Goal: Task Accomplishment & Management: Complete application form

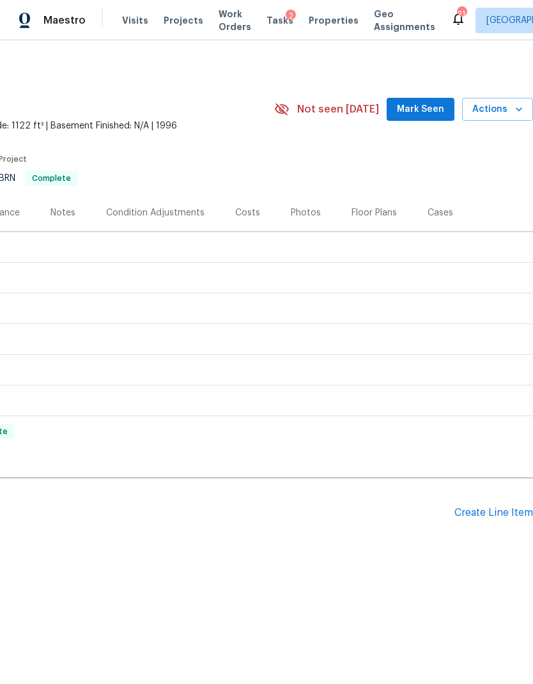
scroll to position [0, 189]
click at [482, 453] on div "Create Line Item" at bounding box center [493, 513] width 79 height 12
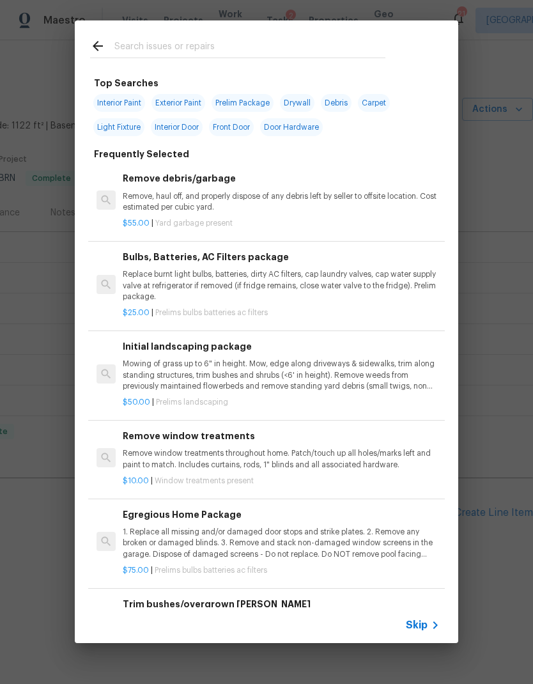
click at [427, 453] on span "Skip" at bounding box center [417, 624] width 22 height 13
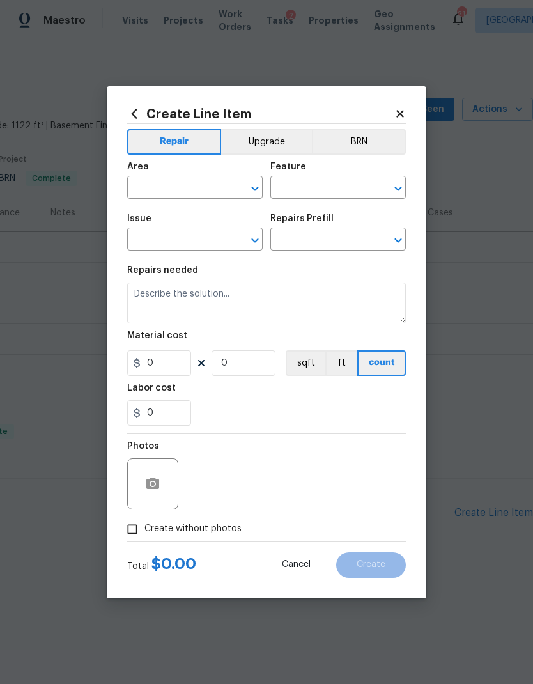
click at [181, 185] on input "text" at bounding box center [177, 189] width 100 height 20
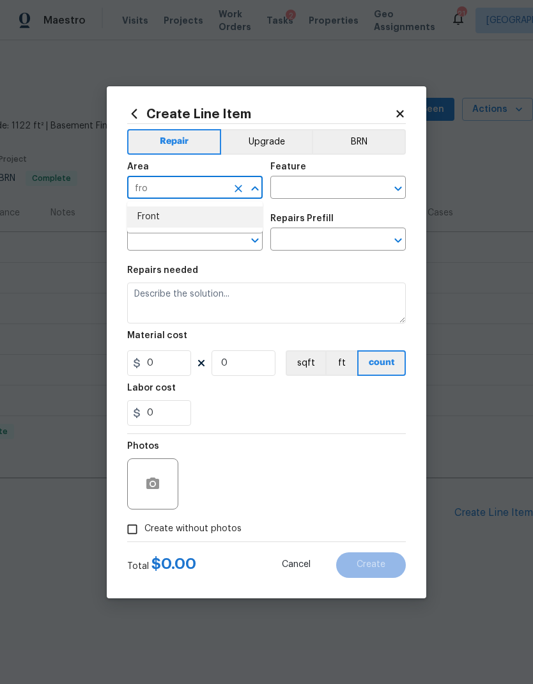
click at [219, 224] on li "Front" at bounding box center [194, 216] width 135 height 21
type input "Front"
click at [327, 186] on input "text" at bounding box center [320, 189] width 100 height 20
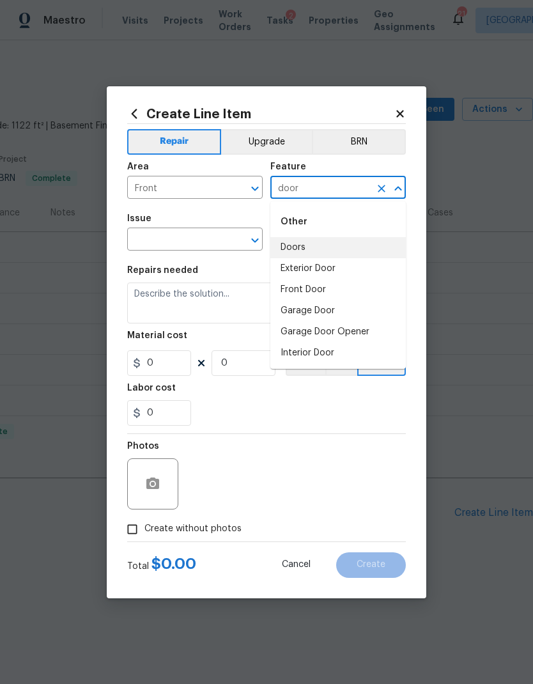
click at [316, 243] on li "Doors" at bounding box center [337, 247] width 135 height 21
type input "Doors"
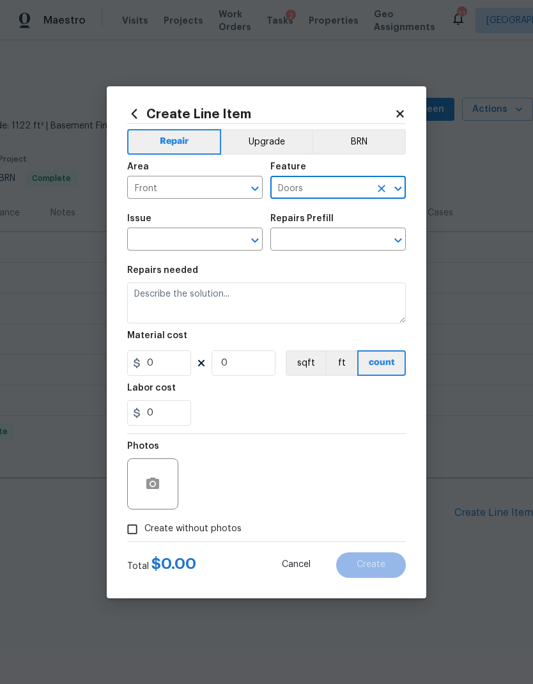
click at [252, 235] on icon "Open" at bounding box center [254, 240] width 15 height 15
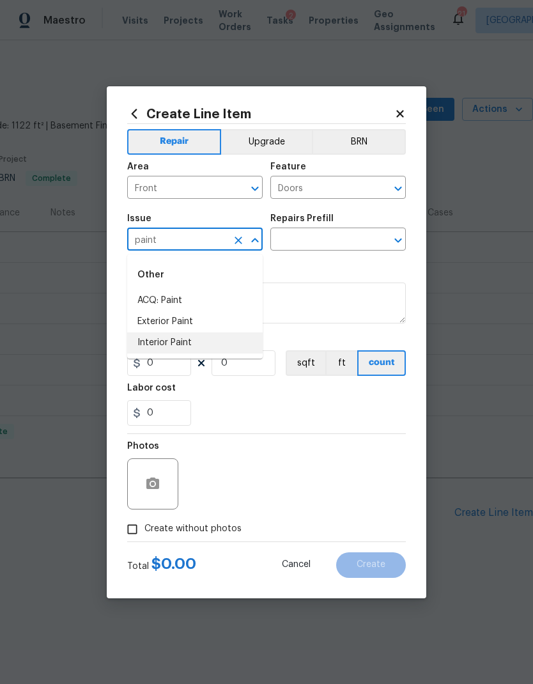
click at [218, 335] on li "Interior Paint" at bounding box center [194, 342] width 135 height 21
type input "Interior Paint"
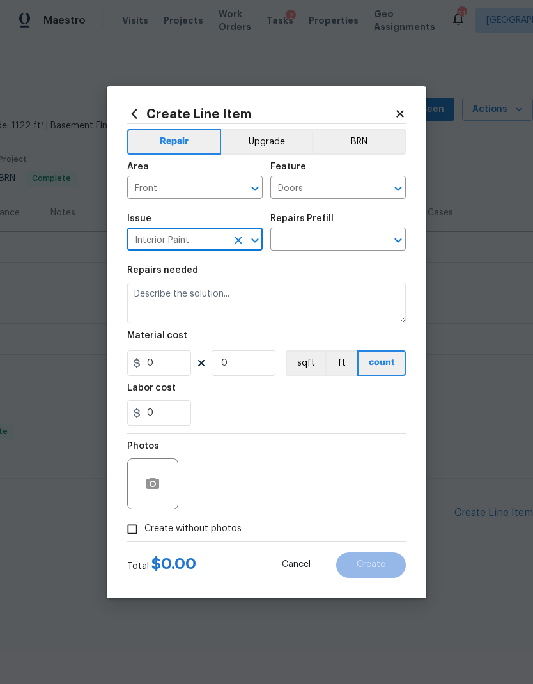
click at [350, 236] on input "text" at bounding box center [320, 241] width 100 height 20
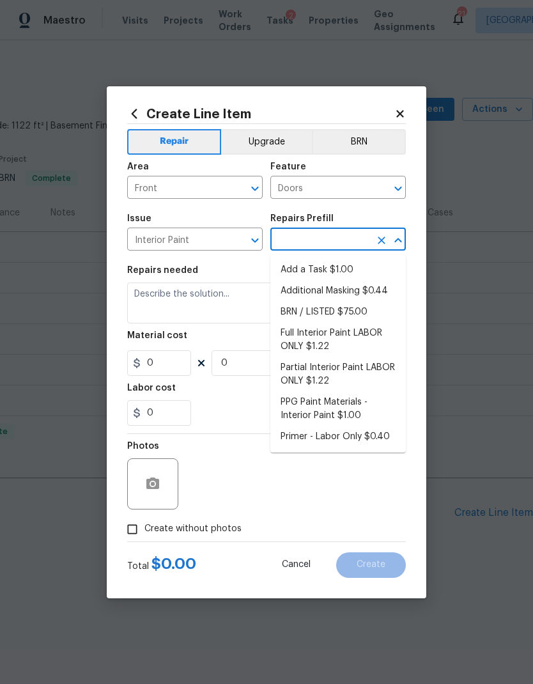
click at [359, 374] on li "Partial Interior Paint LABOR ONLY $1.22" at bounding box center [337, 374] width 135 height 35
type input "Partial Interior Paint LABOR ONLY $1.22"
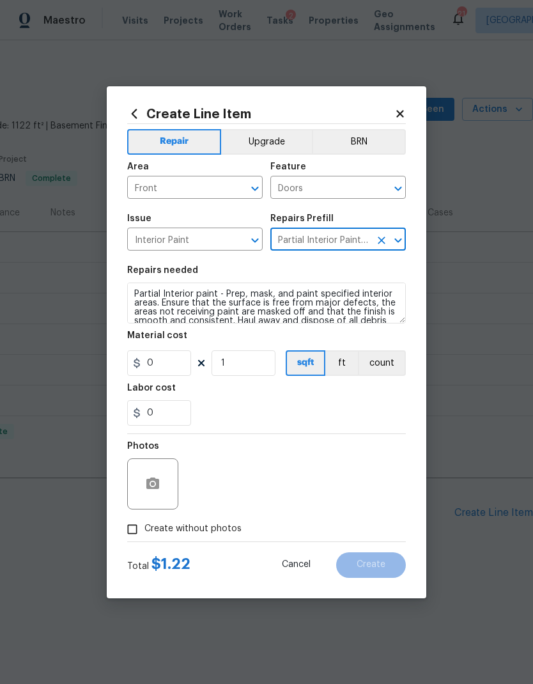
type input "Overall Paint"
type textarea "Partial Interior paint - Prep, mask, and paint specified interior areas. Ensure…"
type input "1"
type input "Partial Interior Paint LABOR ONLY $1.22"
type input "1.22"
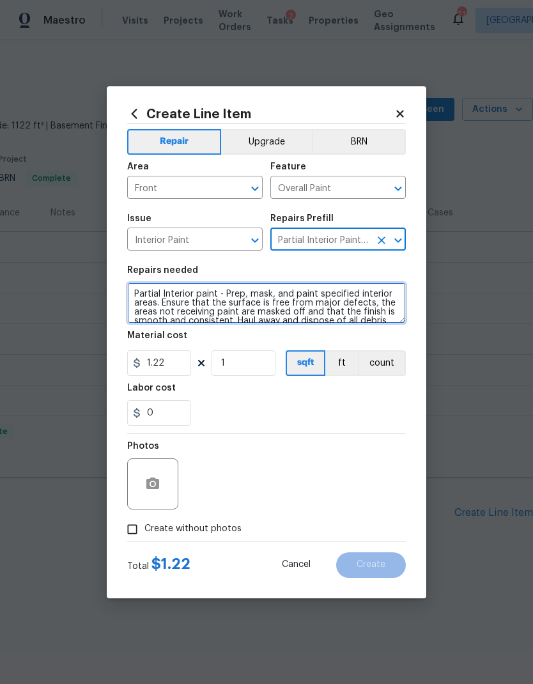
click at [135, 288] on textarea "Partial Interior paint - Prep, mask, and paint specified interior areas. Ensure…" at bounding box center [266, 302] width 279 height 41
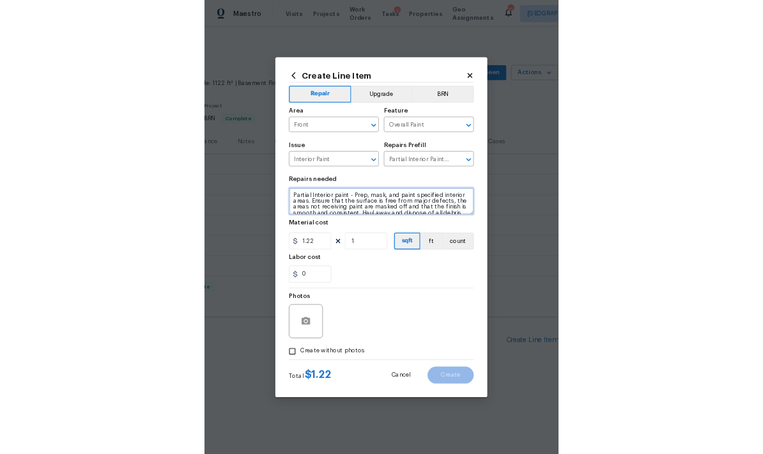
scroll to position [3, 0]
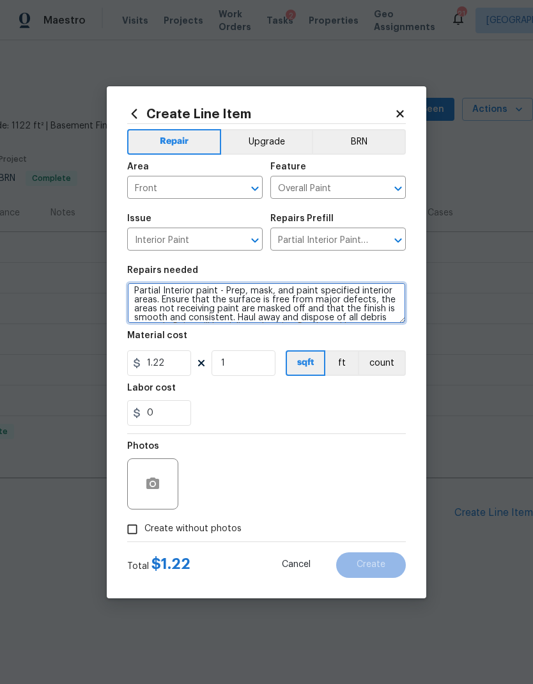
click at [160, 293] on textarea "Partial Interior paint - Prep, mask, and paint specified interior areas. Ensure…" at bounding box center [266, 302] width 279 height 41
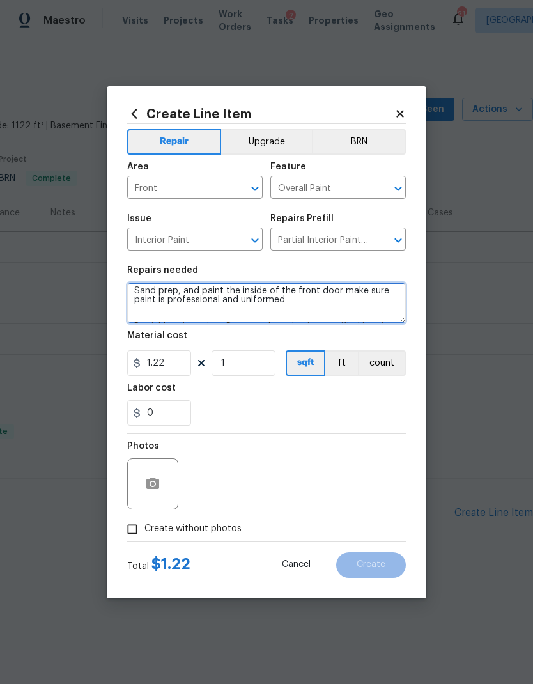
type textarea "Sand prep, and paint the inside of the front door make sure paint is profession…"
click at [269, 400] on div "Labor cost" at bounding box center [266, 391] width 279 height 17
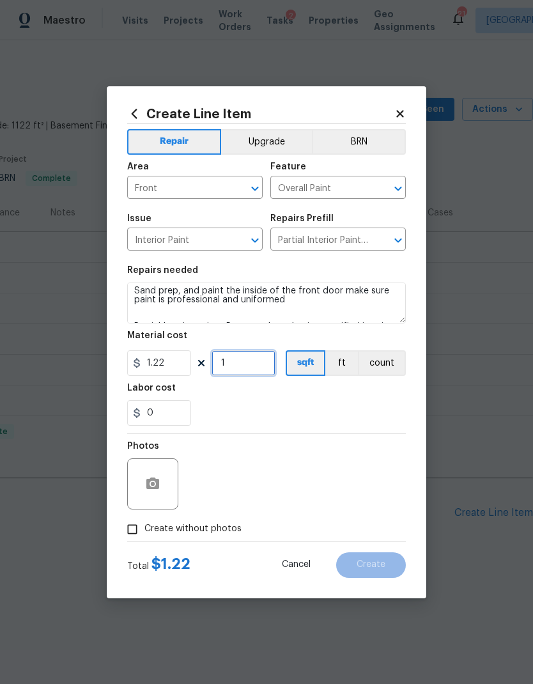
click at [245, 358] on input "1" at bounding box center [243, 363] width 64 height 26
click at [333, 385] on div "Labor cost" at bounding box center [266, 391] width 279 height 17
click at [246, 365] on input "10" at bounding box center [243, 363] width 64 height 26
type input "100"
click at [332, 396] on div "Labor cost" at bounding box center [266, 391] width 279 height 17
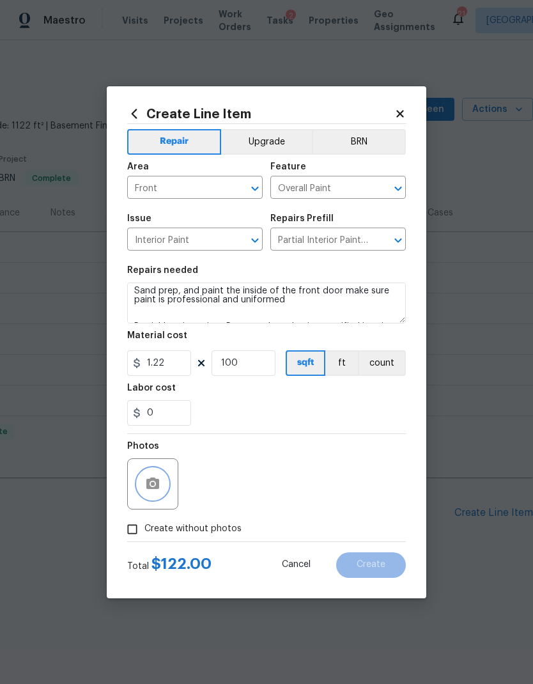
click at [163, 453] on button "button" at bounding box center [152, 483] width 31 height 31
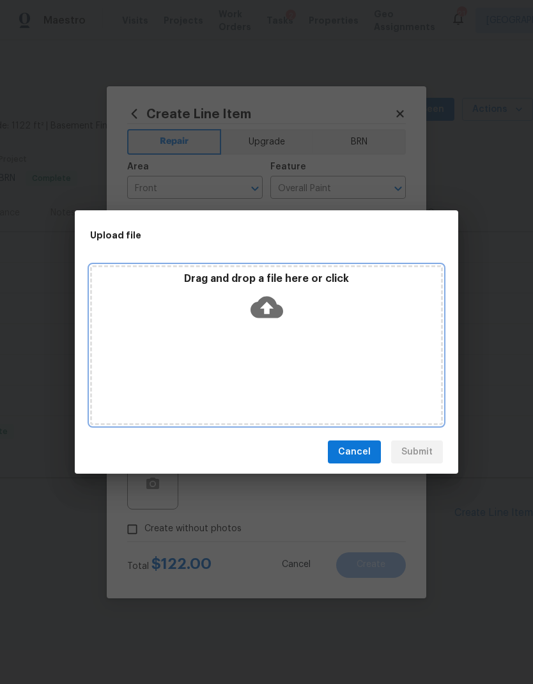
click at [279, 312] on icon at bounding box center [266, 307] width 33 height 22
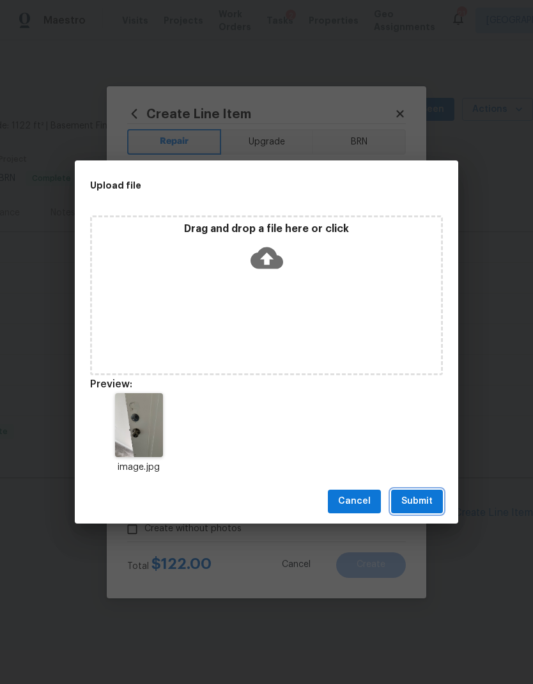
click at [431, 453] on span "Submit" at bounding box center [416, 501] width 31 height 16
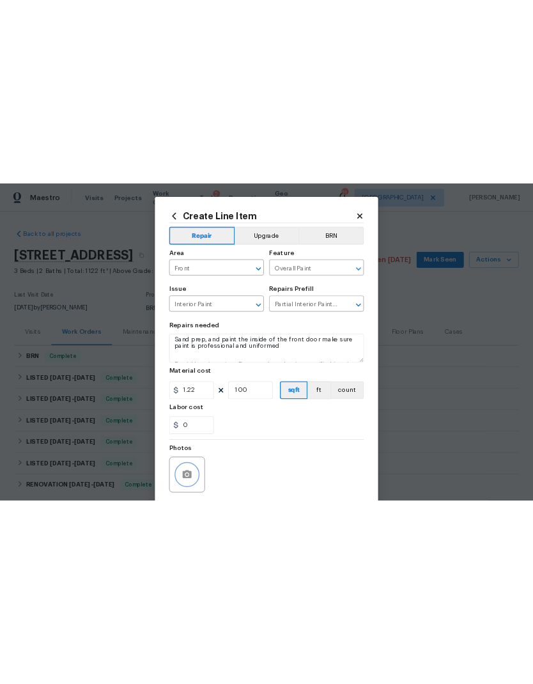
scroll to position [0, 0]
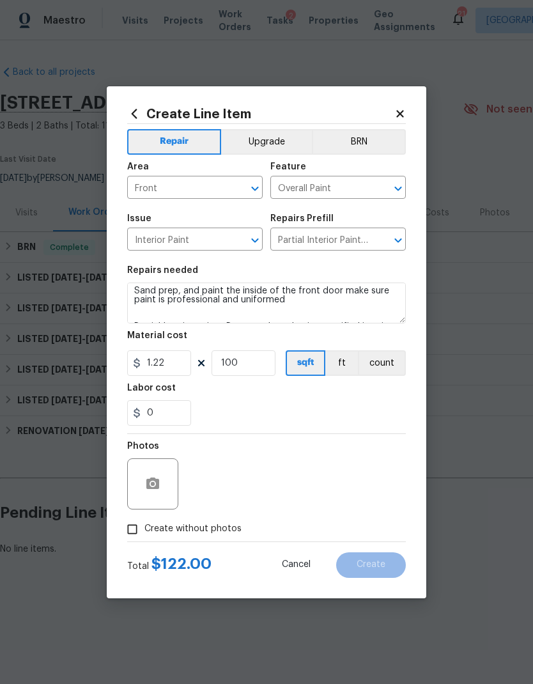
click at [210, 453] on span "Create without photos" at bounding box center [192, 528] width 97 height 13
click at [144, 453] on input "Create without photos" at bounding box center [132, 529] width 24 height 24
checkbox input "true"
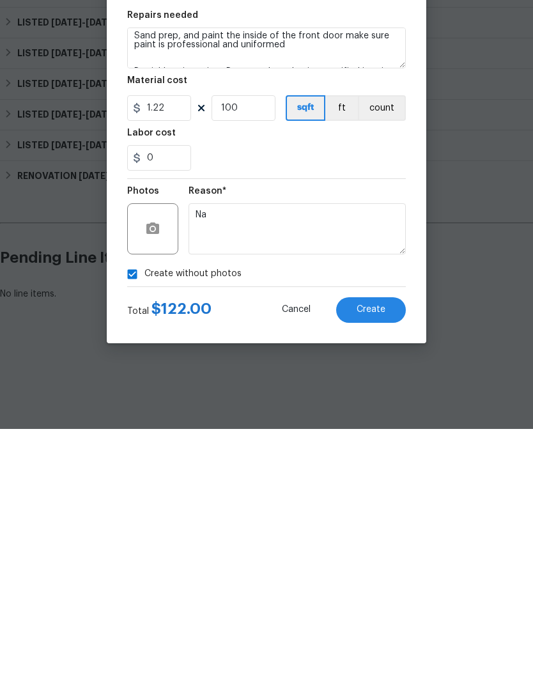
type textarea "Na"
click at [377, 453] on button "Create" at bounding box center [371, 565] width 70 height 26
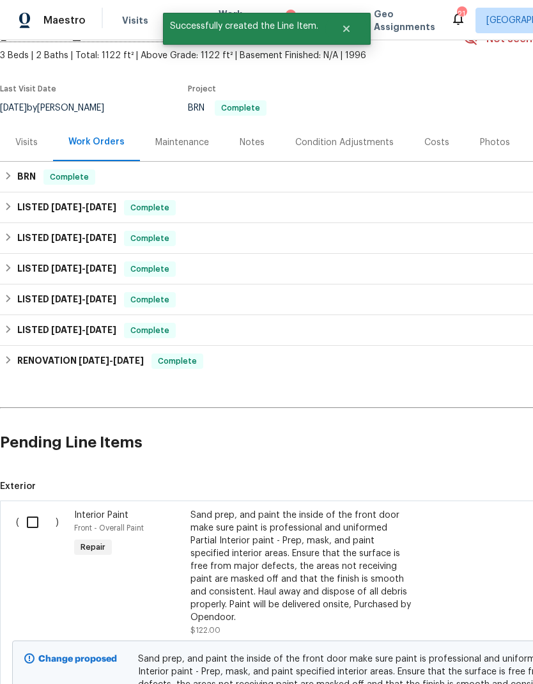
scroll to position [70, 0]
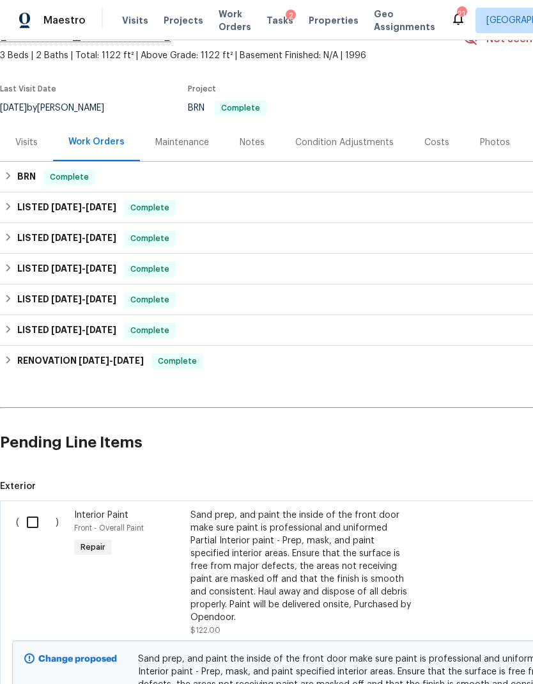
click at [49, 453] on input "checkbox" at bounding box center [37, 522] width 36 height 27
checkbox input "true"
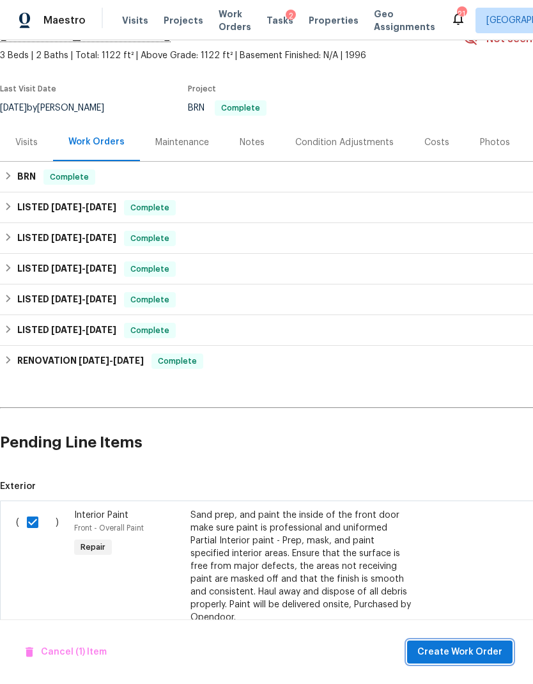
click at [491, 453] on span "Create Work Order" at bounding box center [459, 652] width 85 height 16
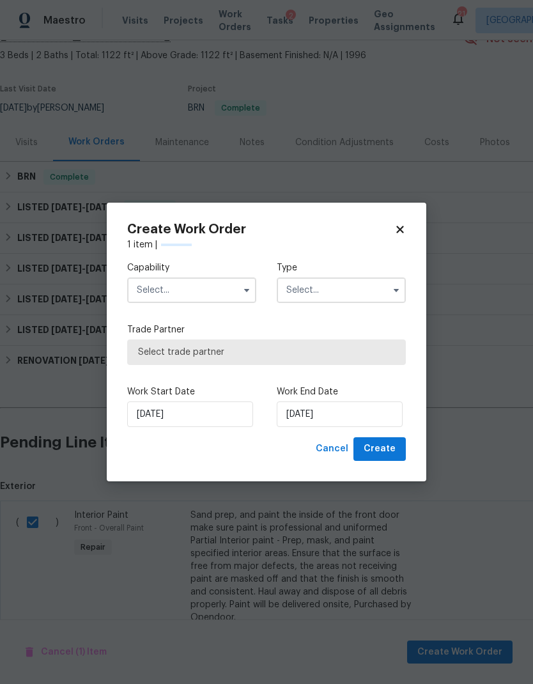
click at [185, 291] on input "text" at bounding box center [191, 290] width 129 height 26
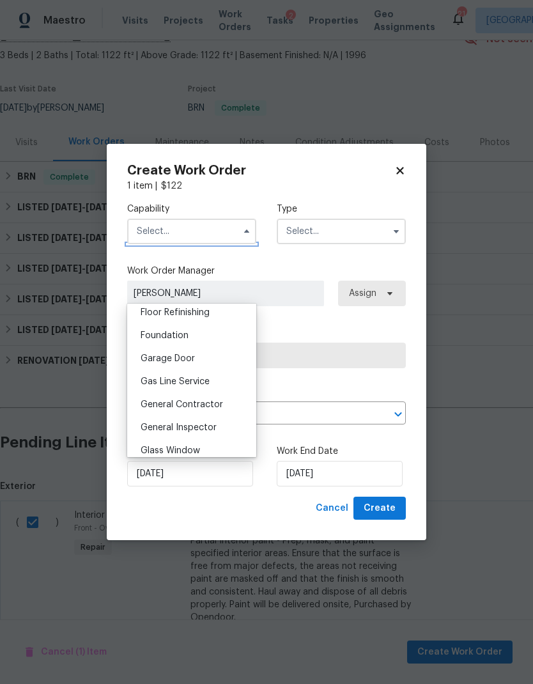
scroll to position [535, 0]
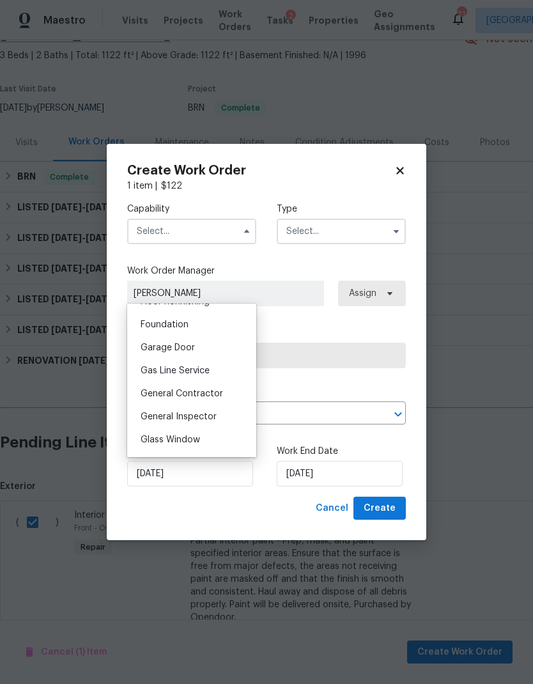
click at [334, 237] on input "text" at bounding box center [341, 232] width 129 height 26
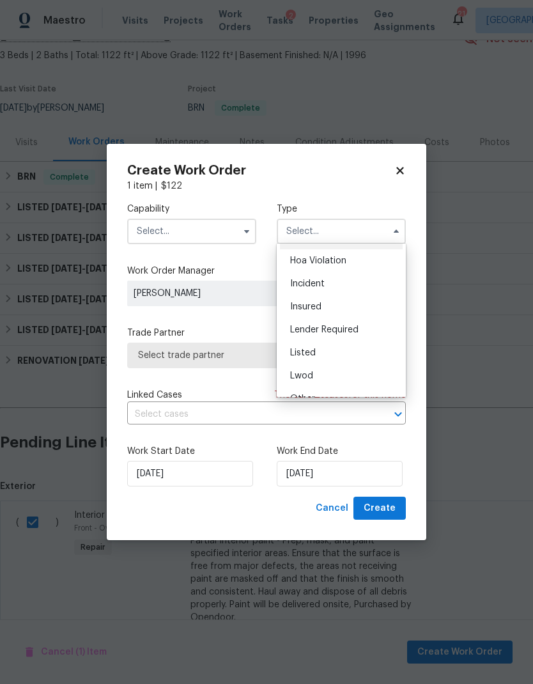
scroll to position [20, 0]
click at [321, 354] on div "Listed" at bounding box center [341, 353] width 123 height 23
type input "Listed"
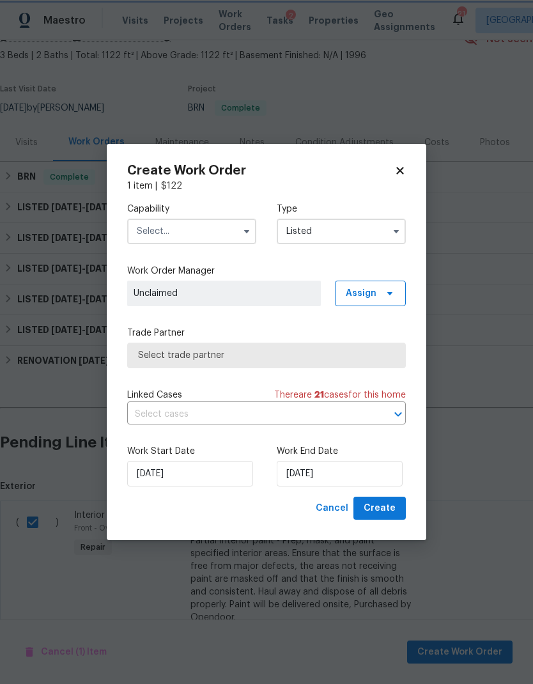
scroll to position [0, 0]
click at [309, 359] on span "Select trade partner" at bounding box center [266, 355] width 257 height 13
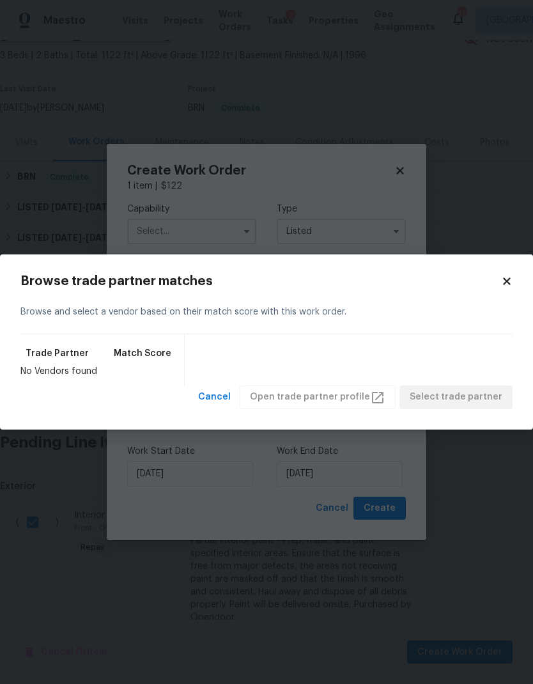
click at [512, 280] on icon at bounding box center [507, 281] width 12 height 12
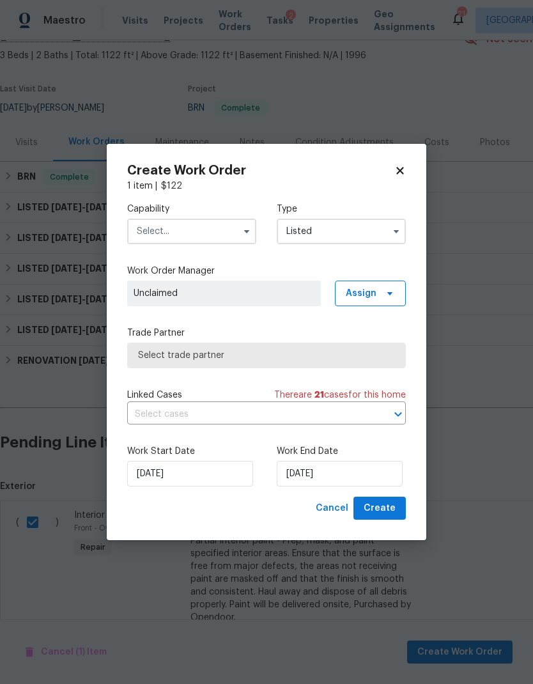
click at [245, 231] on icon "button" at bounding box center [246, 231] width 5 height 3
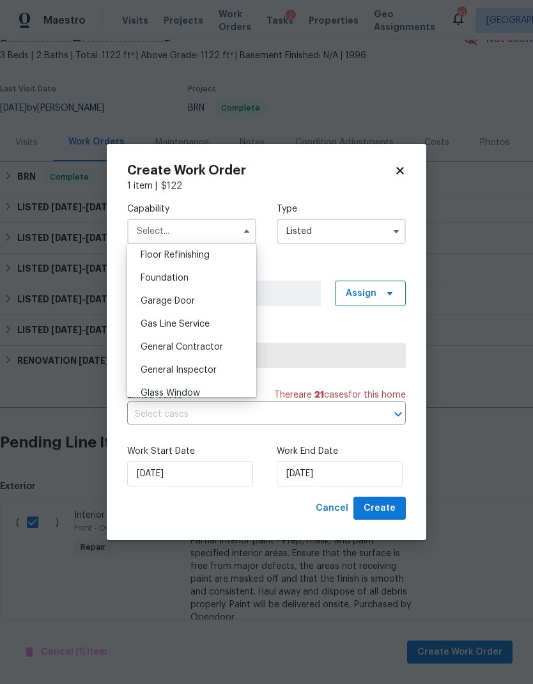
scroll to position [529, 0]
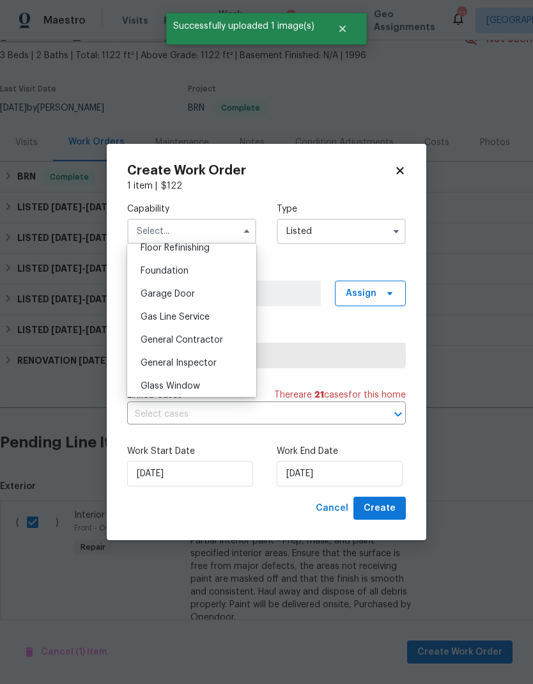
click at [215, 340] on span "General Contractor" at bounding box center [182, 339] width 82 height 9
type input "General Contractor"
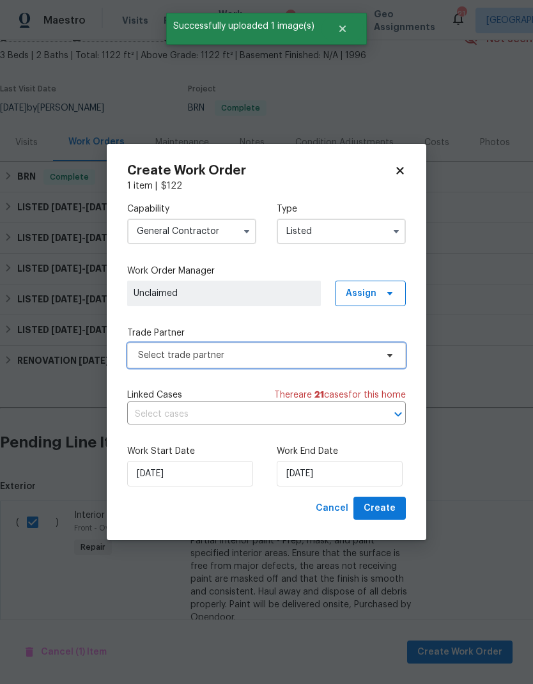
click at [308, 355] on span "Select trade partner" at bounding box center [257, 355] width 238 height 13
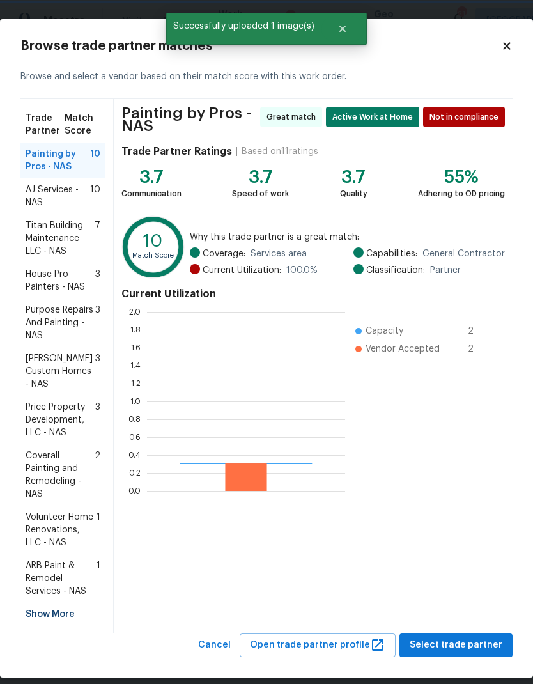
scroll to position [179, 198]
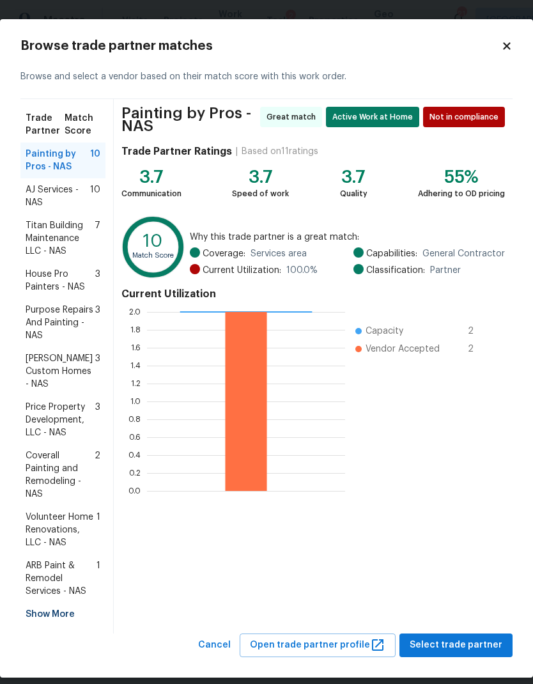
click at [67, 453] on span "Volunteer Home Renovations, LLC - NAS" at bounding box center [61, 529] width 71 height 38
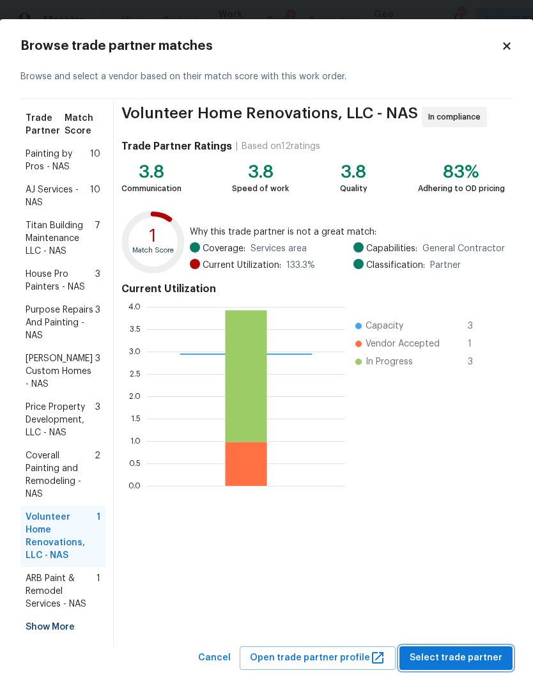
click at [466, 453] on span "Select trade partner" at bounding box center [456, 658] width 93 height 16
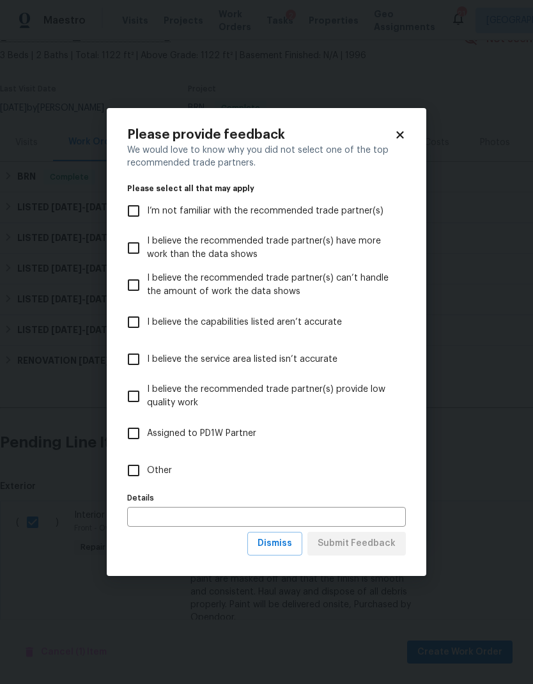
click at [167, 453] on span "Other" at bounding box center [159, 470] width 25 height 13
click at [147, 453] on input "Other" at bounding box center [133, 470] width 27 height 27
checkbox input "true"
click at [371, 453] on span "Submit Feedback" at bounding box center [357, 543] width 78 height 16
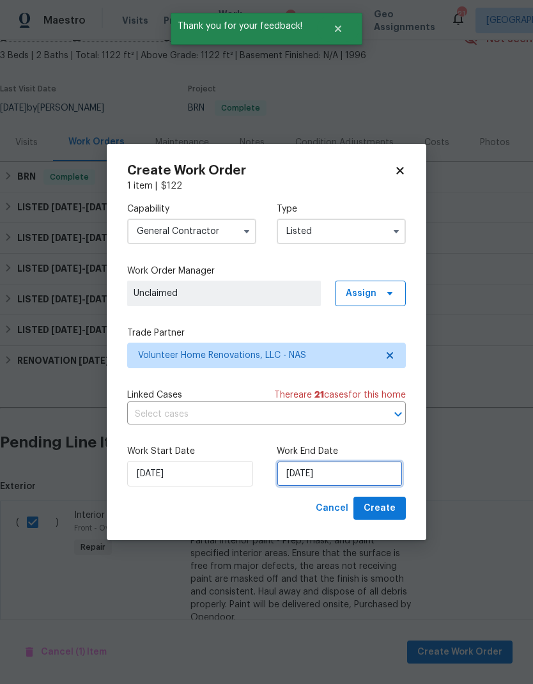
click at [326, 453] on input "[DATE]" at bounding box center [340, 474] width 126 height 26
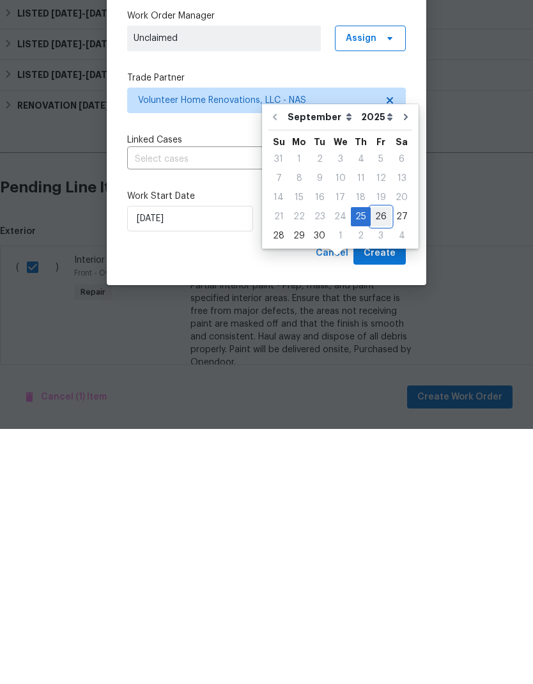
click at [374, 453] on div "26" at bounding box center [381, 472] width 20 height 18
type input "[DATE]"
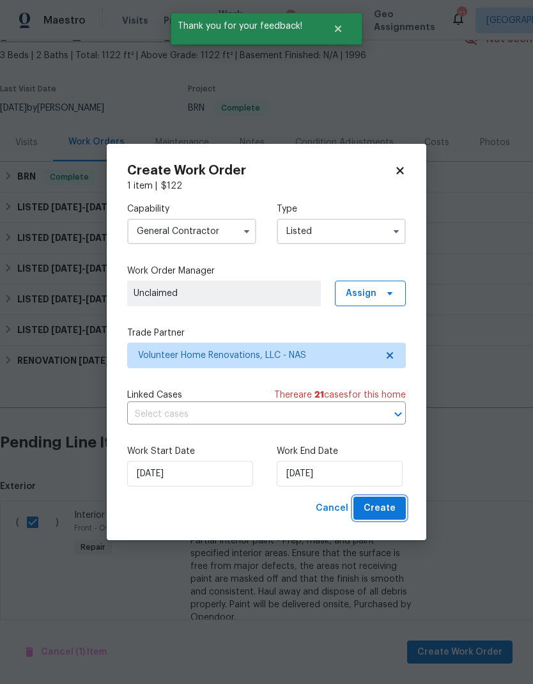
click at [385, 453] on span "Create" at bounding box center [380, 508] width 32 height 16
checkbox input "false"
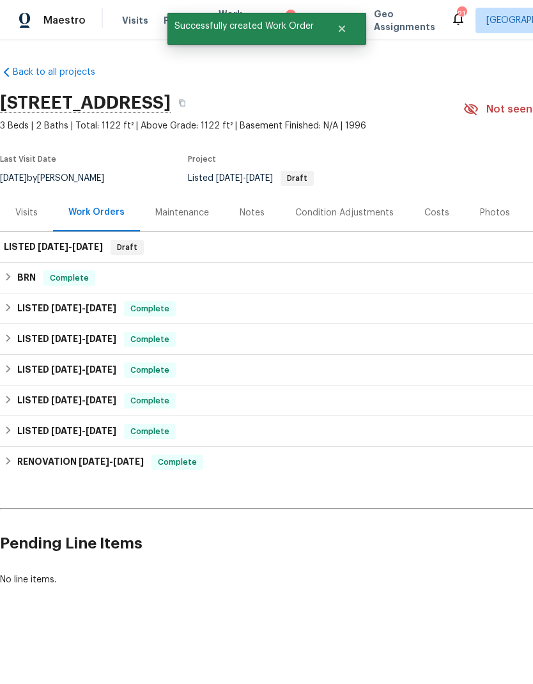
scroll to position [0, 0]
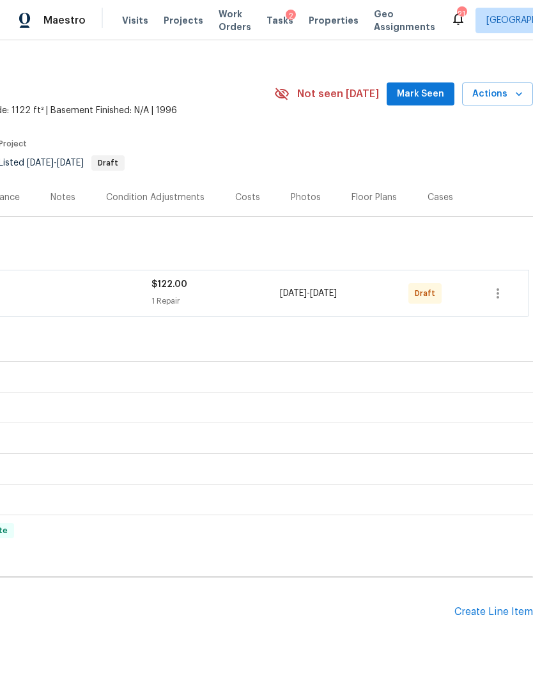
scroll to position [15, 189]
click at [502, 302] on button "button" at bounding box center [497, 293] width 31 height 31
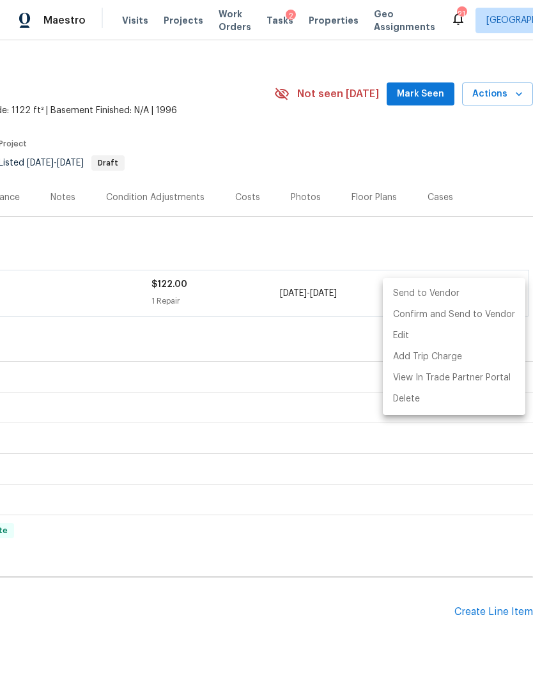
click at [468, 289] on li "Send to Vendor" at bounding box center [454, 293] width 142 height 21
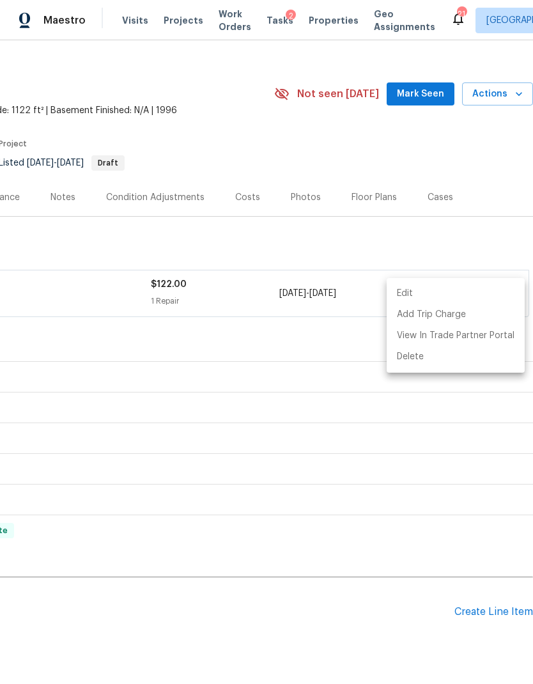
click at [415, 449] on div at bounding box center [266, 342] width 533 height 684
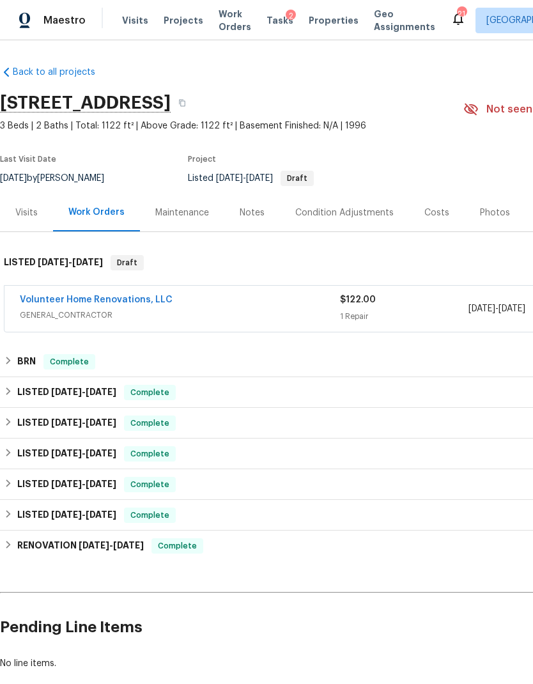
scroll to position [0, 0]
click at [91, 303] on link "Volunteer Home Renovations, LLC" at bounding box center [96, 299] width 153 height 9
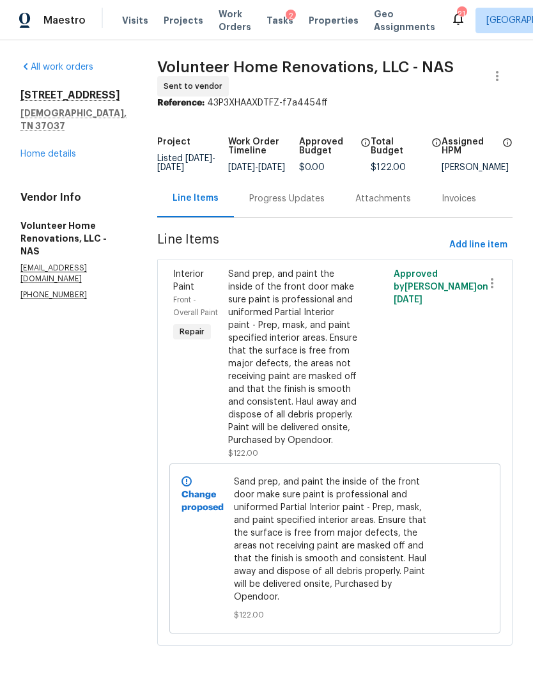
scroll to position [45, 0]
click at [65, 150] on link "Home details" at bounding box center [48, 154] width 56 height 9
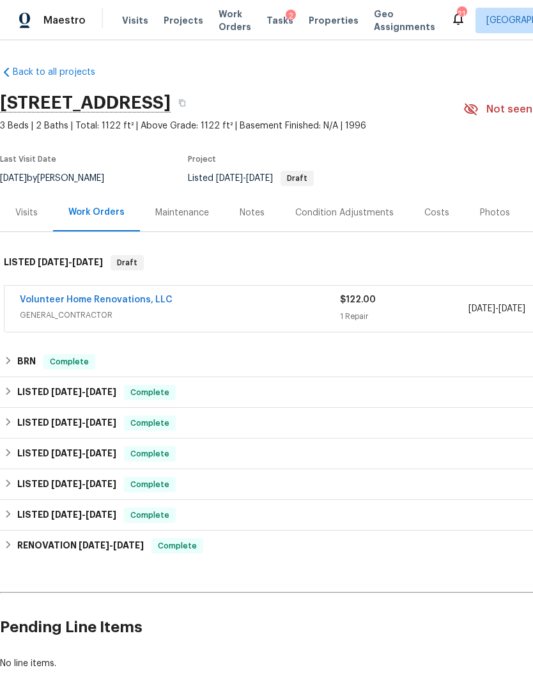
click at [263, 194] on div "Notes" at bounding box center [252, 213] width 56 height 38
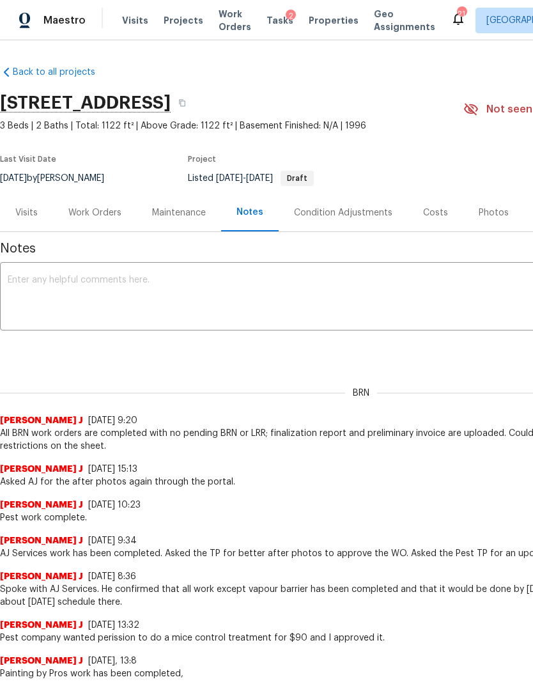
click at [274, 293] on textarea at bounding box center [361, 297] width 707 height 45
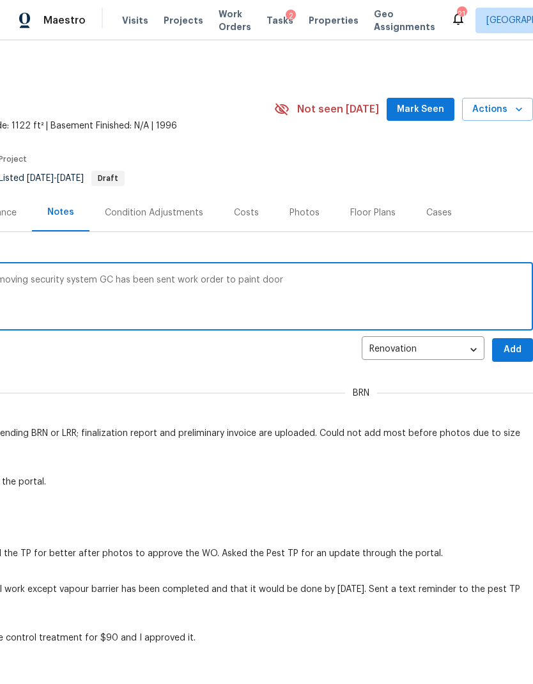
scroll to position [0, 189]
type textarea "Back of front door was damaged when removing security system GC has been sent w…"
click at [516, 346] on span "Add" at bounding box center [512, 350] width 20 height 16
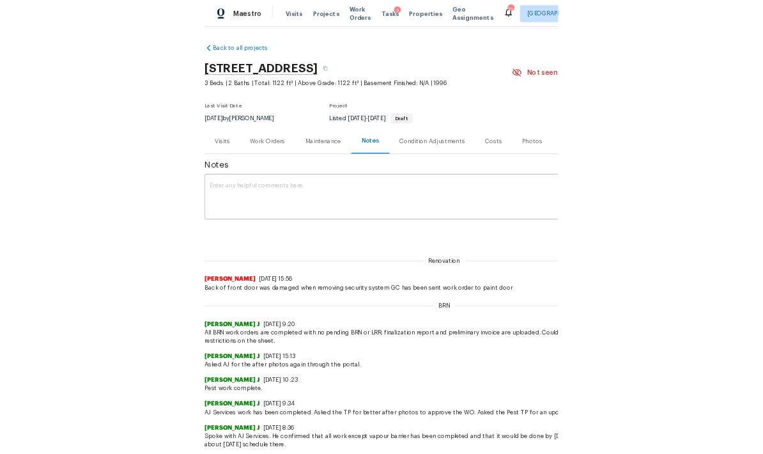
scroll to position [0, 0]
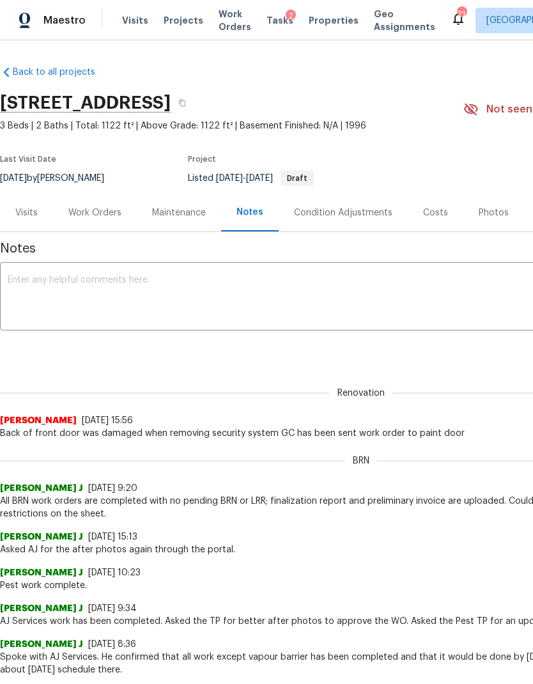
click at [109, 218] on div "Work Orders" at bounding box center [94, 212] width 53 height 13
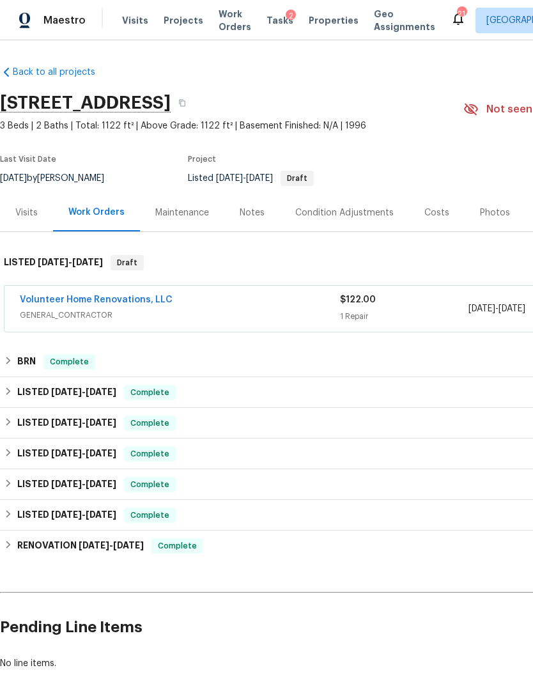
click at [101, 302] on link "Volunteer Home Renovations, LLC" at bounding box center [96, 299] width 153 height 9
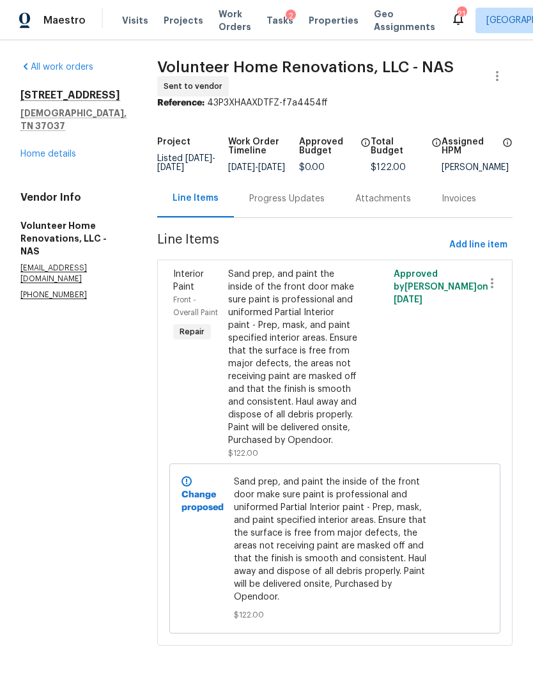
click at [303, 205] on div "Progress Updates" at bounding box center [286, 198] width 75 height 13
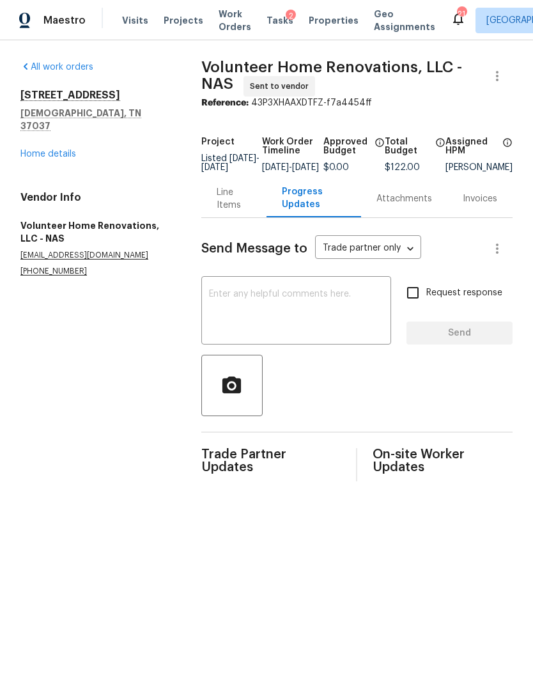
click at [307, 320] on textarea at bounding box center [296, 311] width 174 height 45
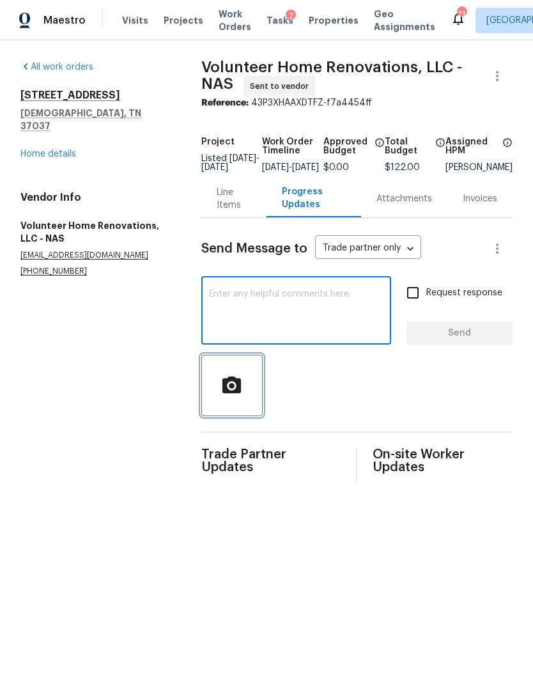
click at [235, 394] on icon "button" at bounding box center [231, 385] width 22 height 22
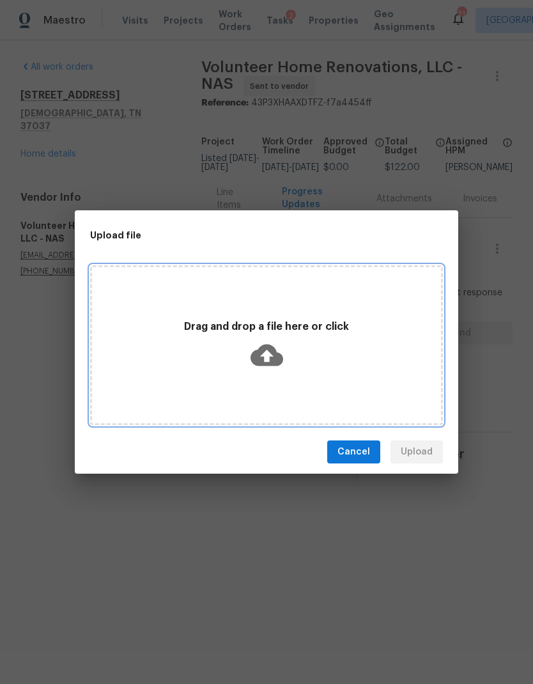
click at [284, 343] on div "Drag and drop a file here or click" at bounding box center [266, 345] width 349 height 60
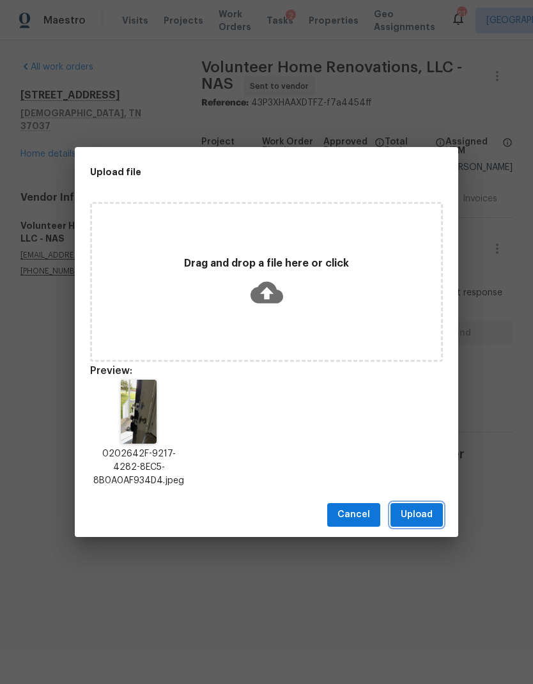
click at [418, 512] on span "Upload" at bounding box center [417, 515] width 32 height 16
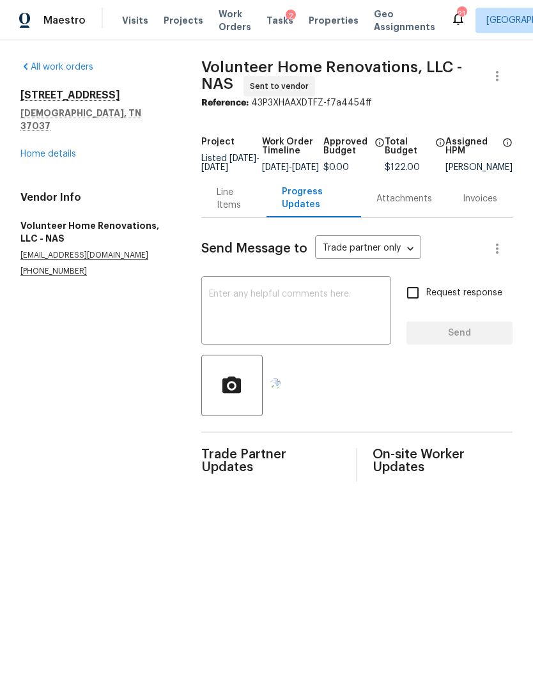
click at [321, 298] on textarea at bounding box center [296, 311] width 174 height 45
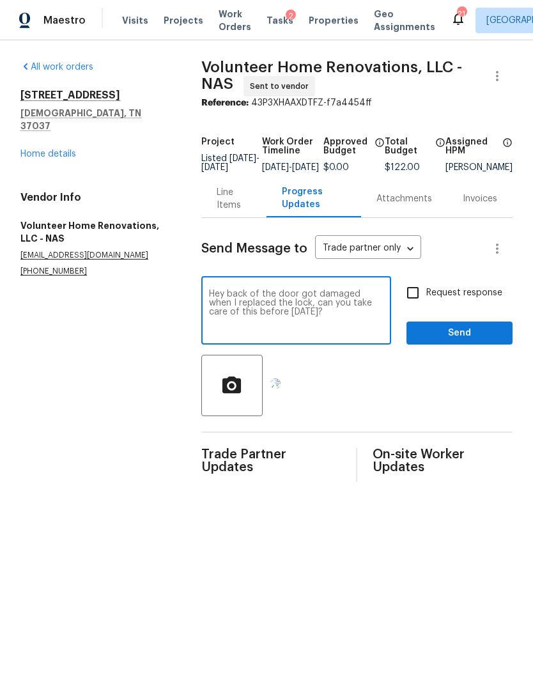
type textarea "Hey back of the door got damaged when I replaced the lock, can you take care of…"
click at [414, 306] on input "Request response" at bounding box center [412, 292] width 27 height 27
checkbox input "true"
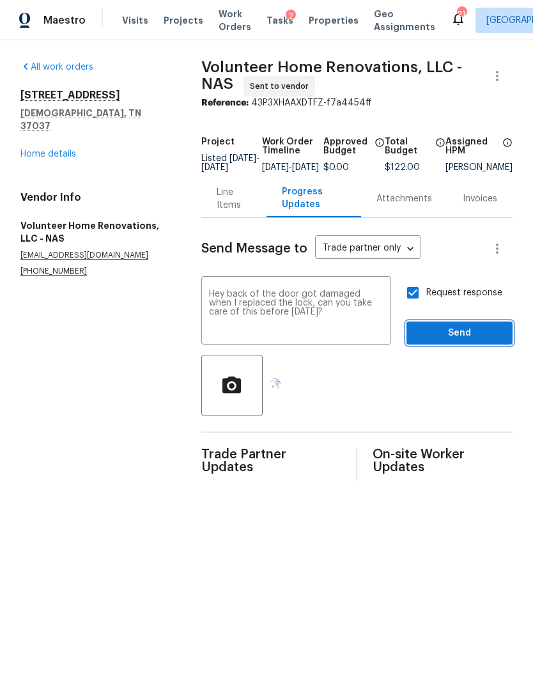
click at [459, 341] on span "Send" at bounding box center [460, 333] width 86 height 16
